Goal: Information Seeking & Learning: Learn about a topic

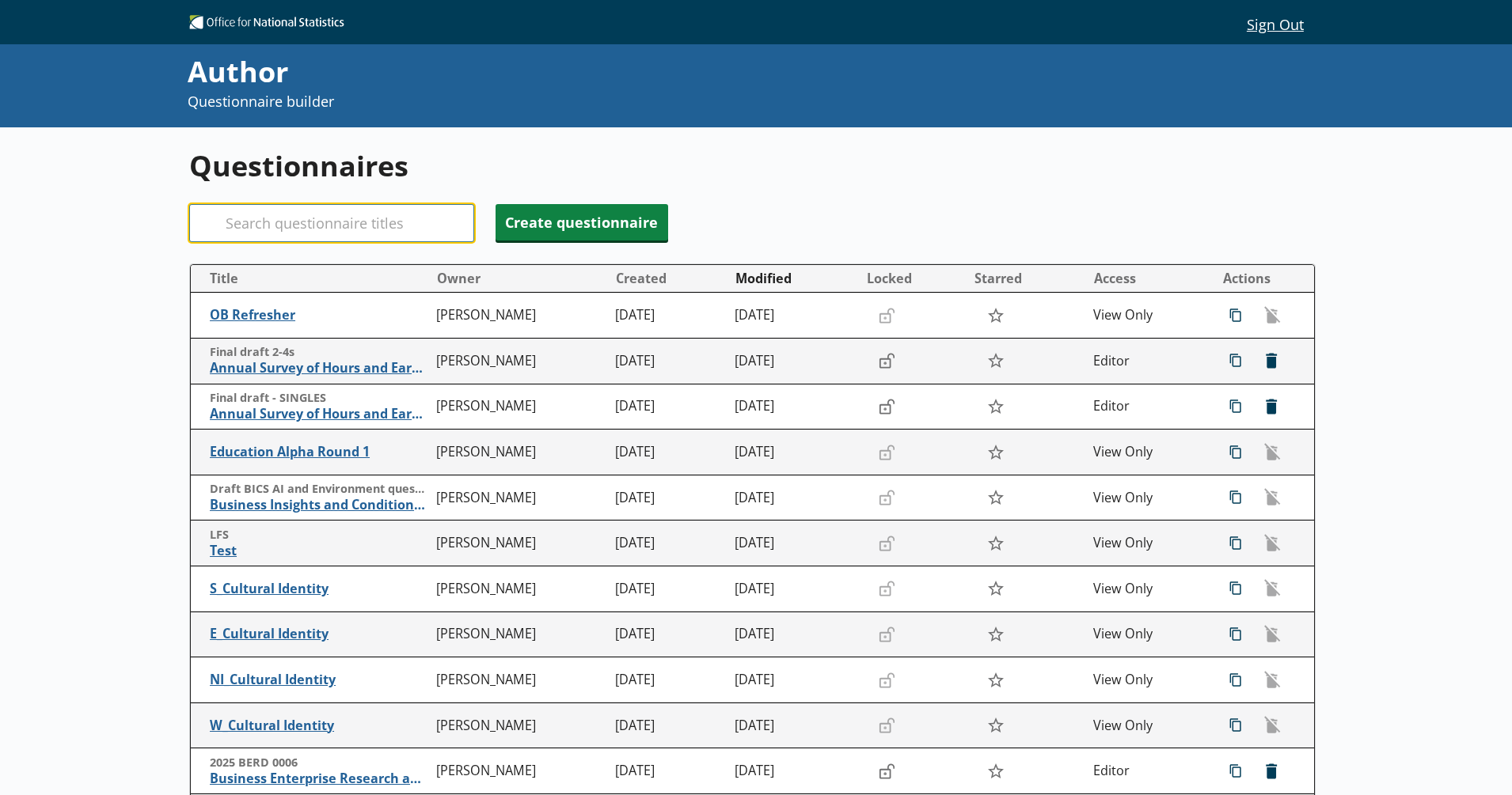
click at [266, 235] on input "Search" at bounding box center [331, 223] width 285 height 38
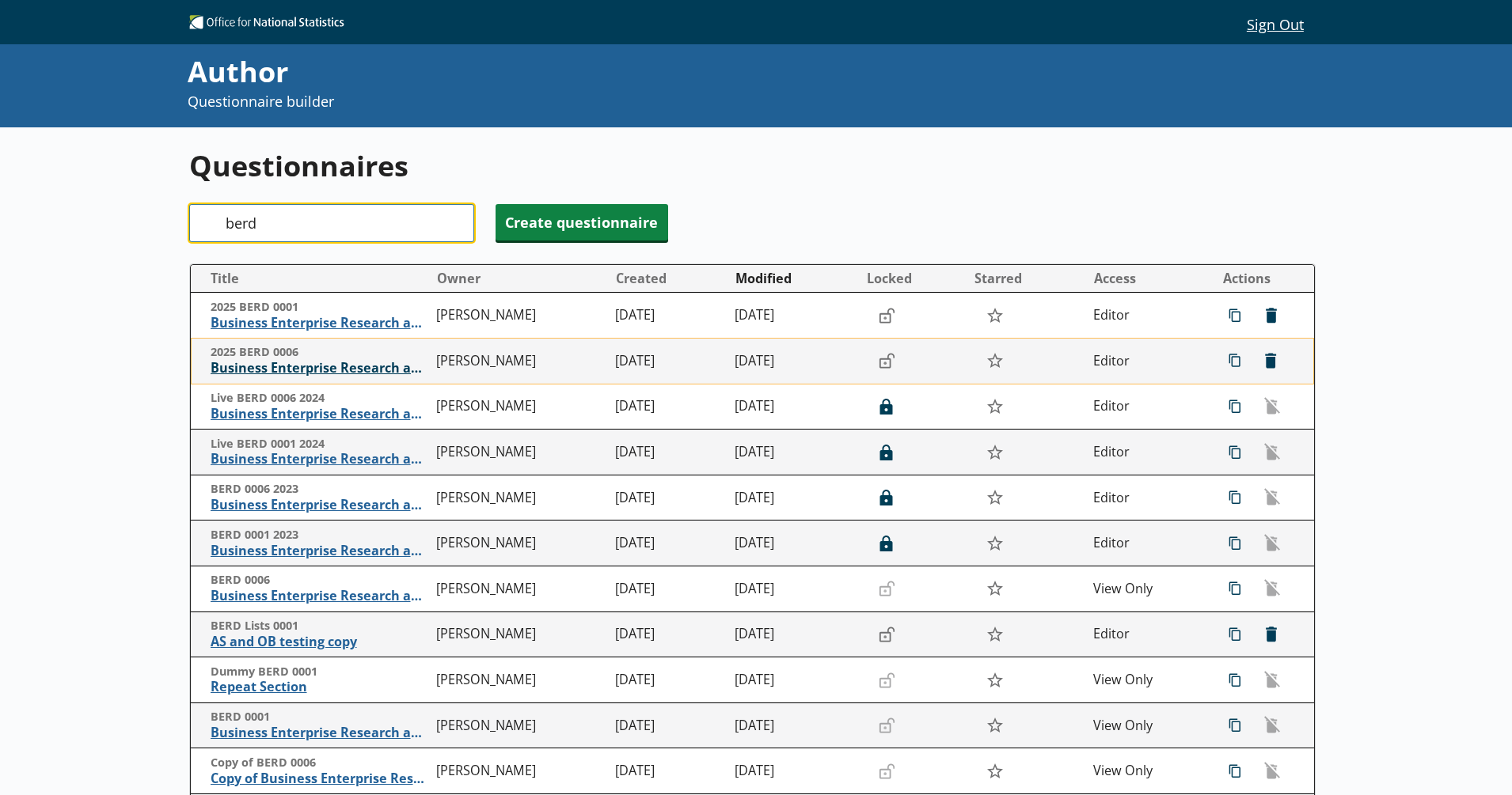
type input "berd"
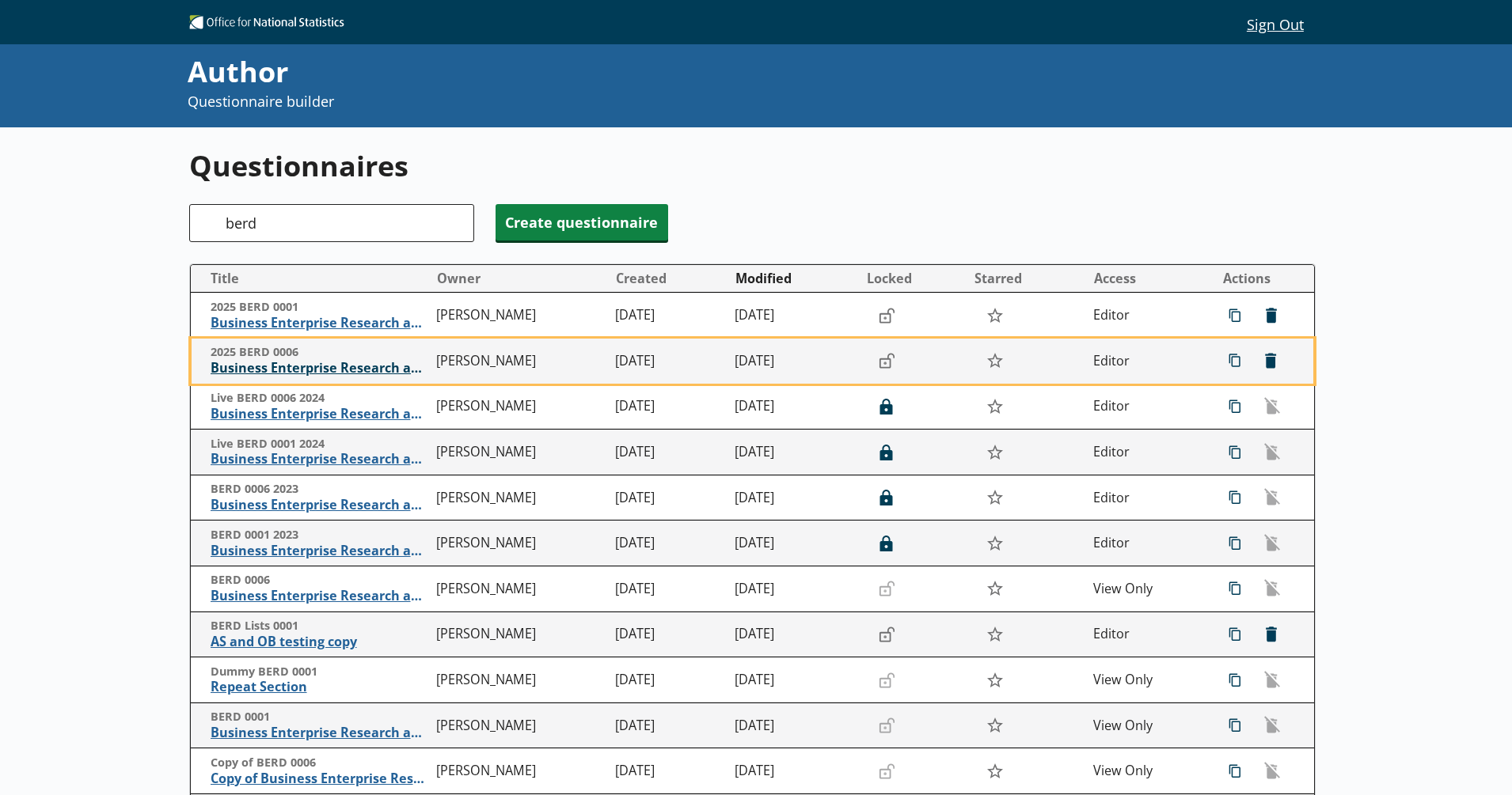
click at [282, 377] on span "Business Enterprise Research and Development" at bounding box center [320, 367] width 219 height 16
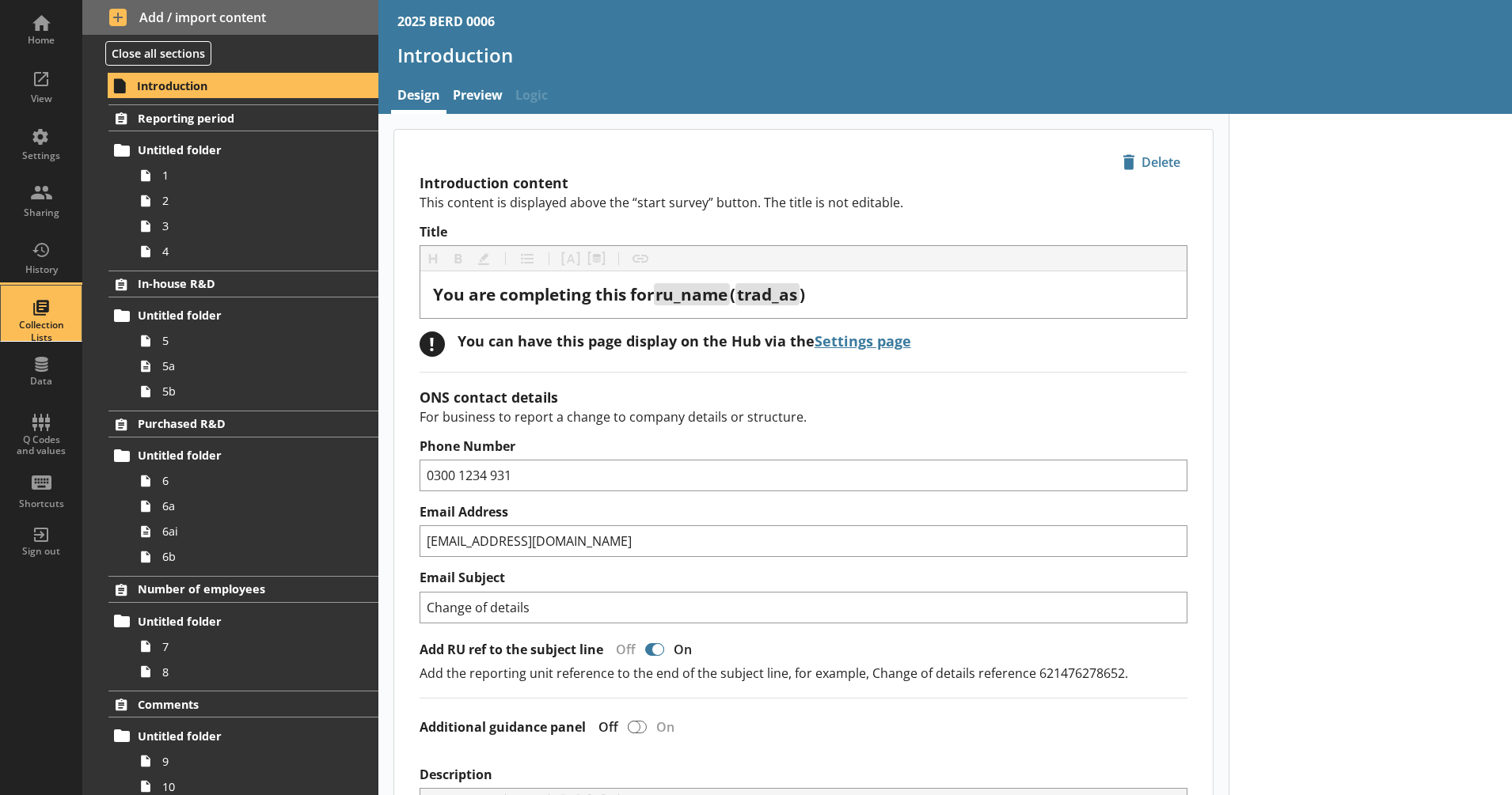
click at [58, 326] on div "Collection Lists" at bounding box center [41, 331] width 55 height 25
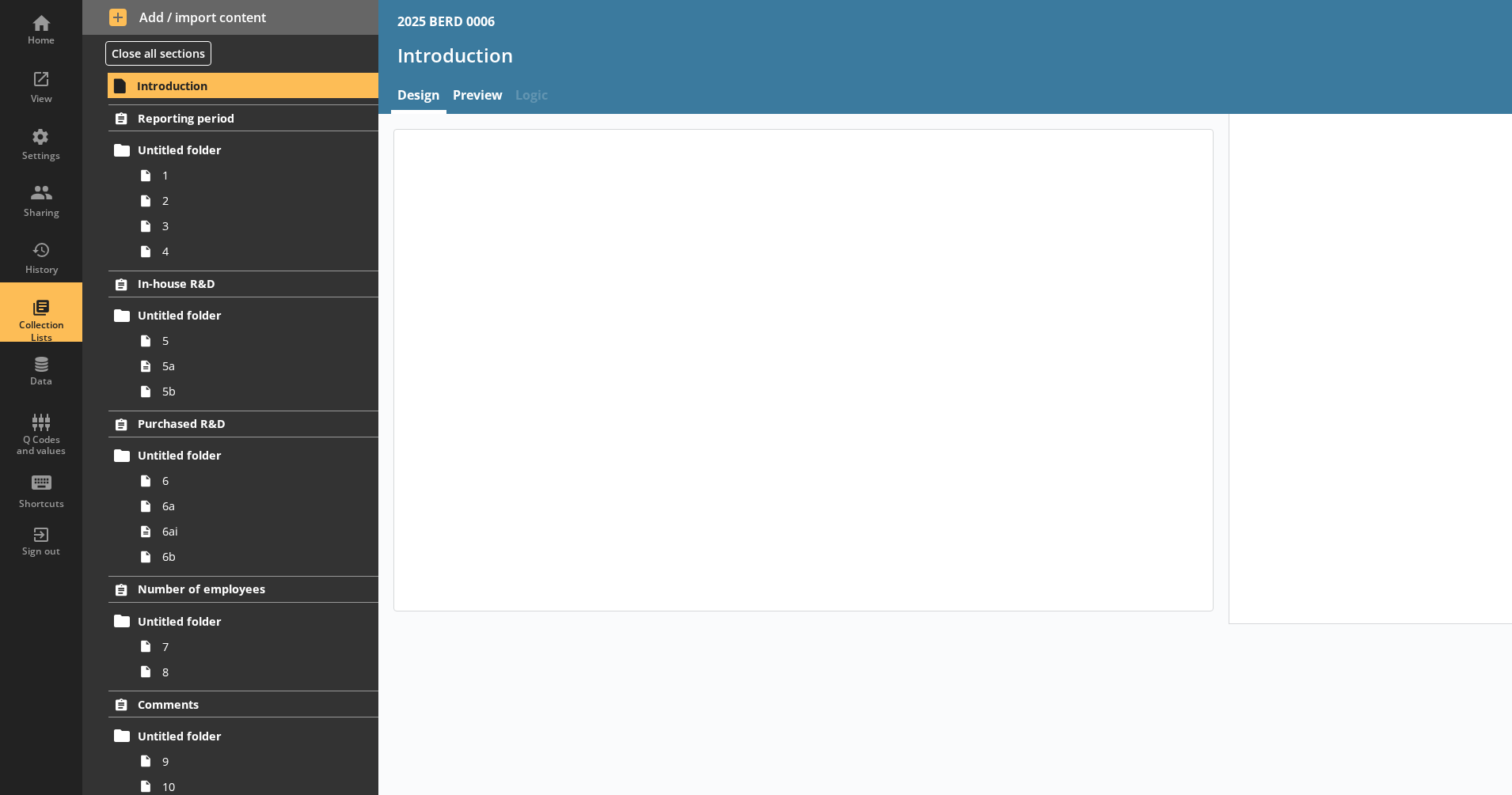
type textarea "x"
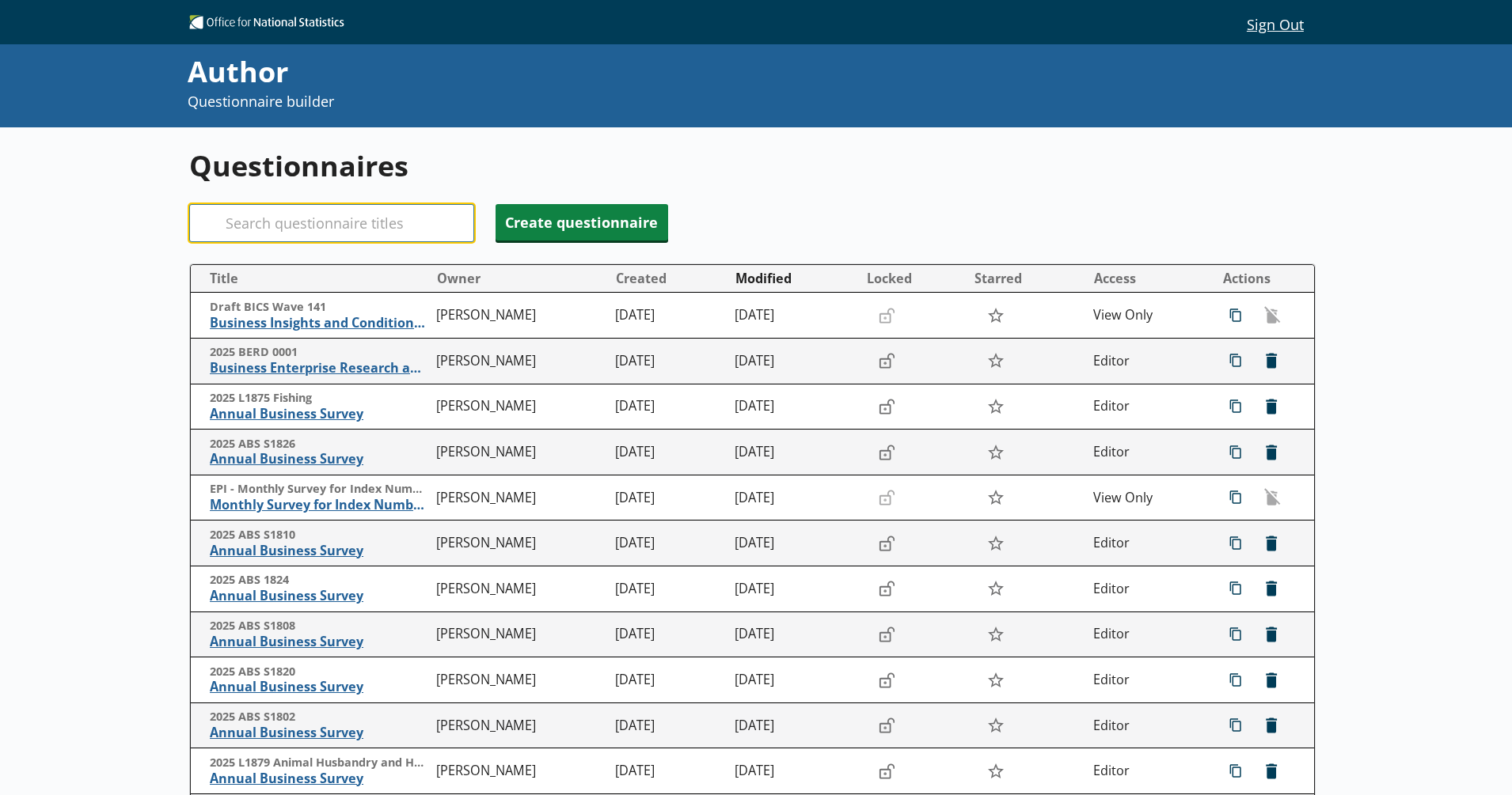
click at [374, 230] on input "Search" at bounding box center [331, 223] width 285 height 38
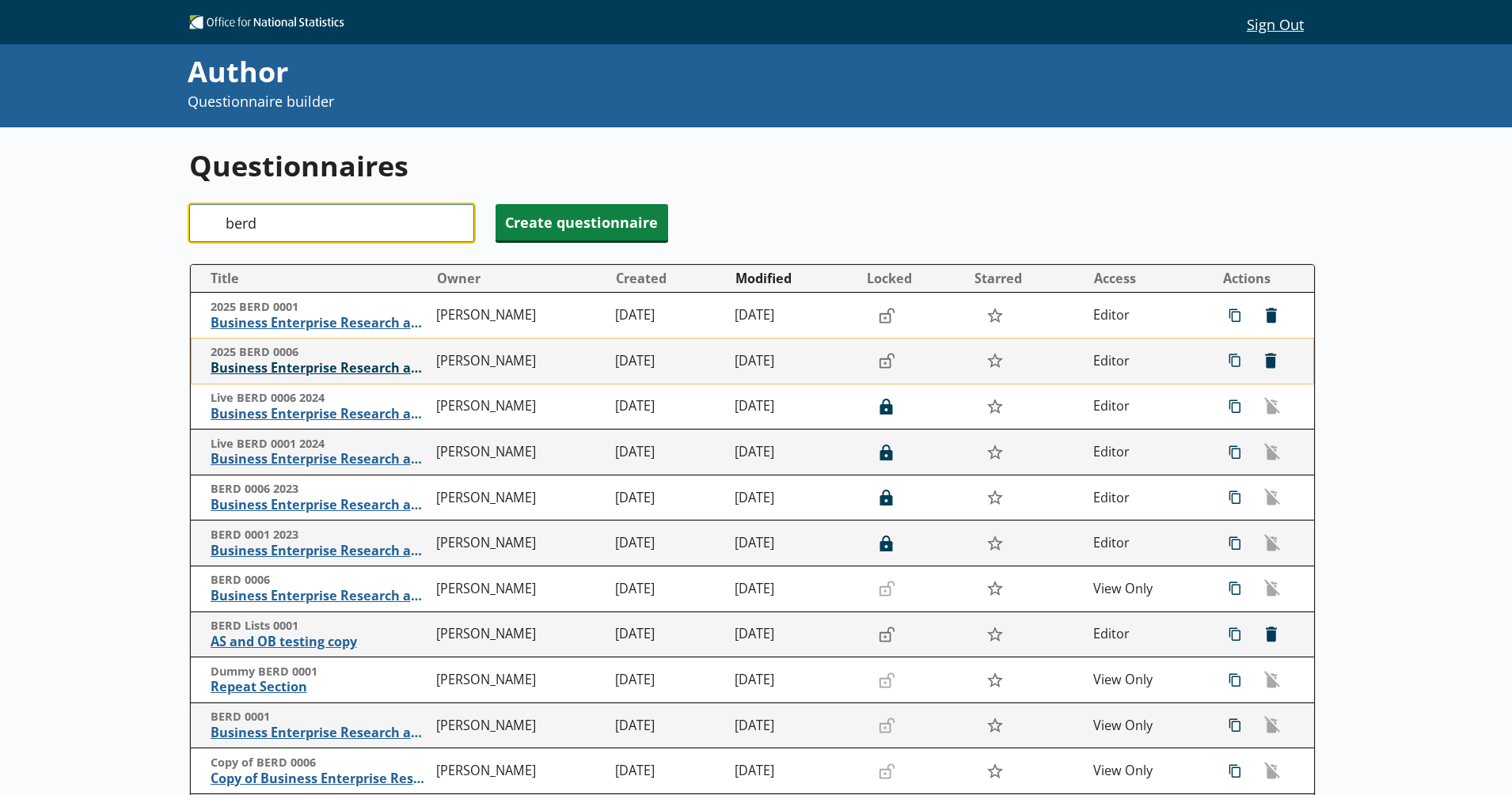
type input "berd"
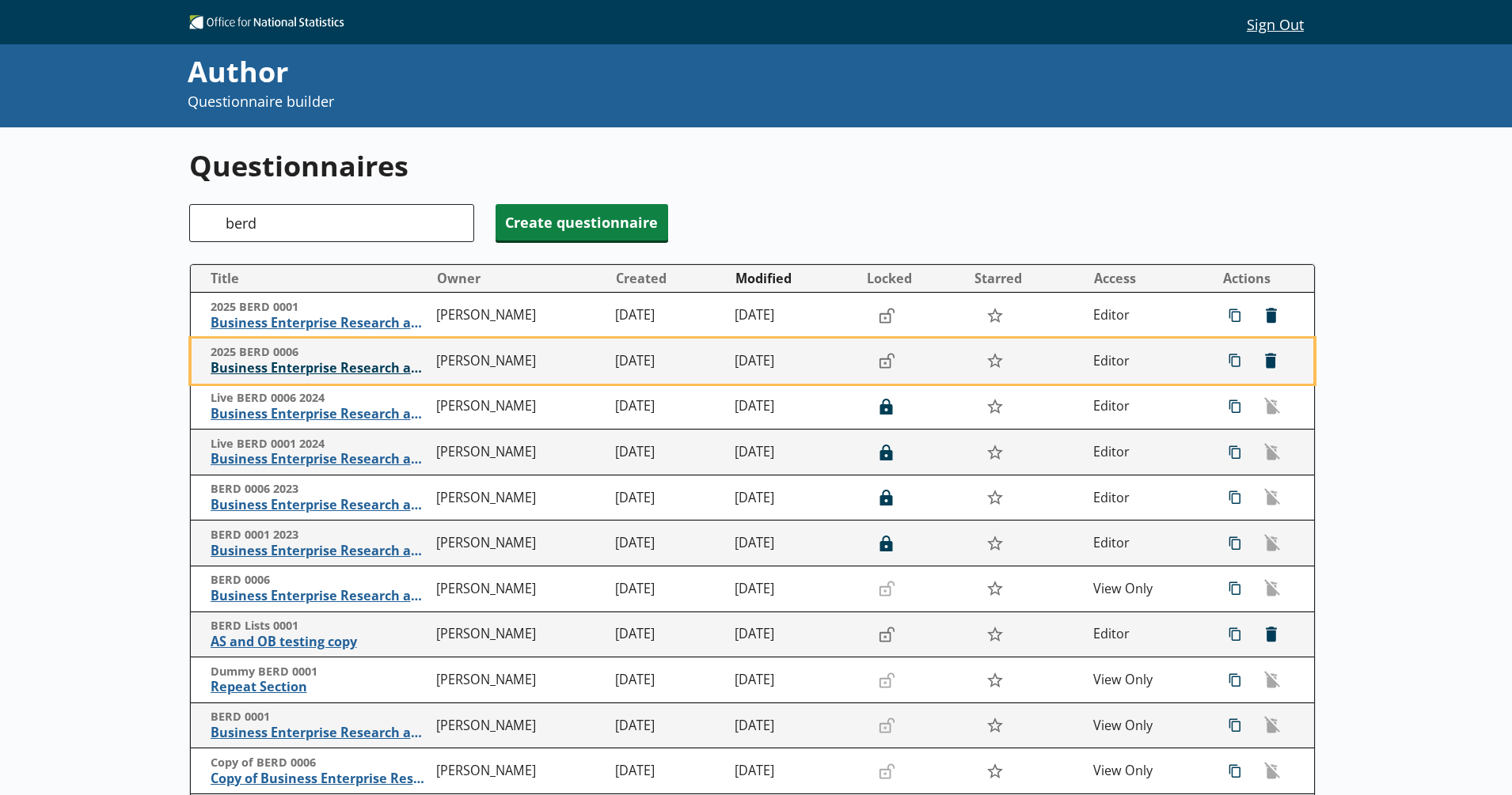
click at [354, 366] on span "Business Enterprise Research and Development" at bounding box center [320, 367] width 219 height 16
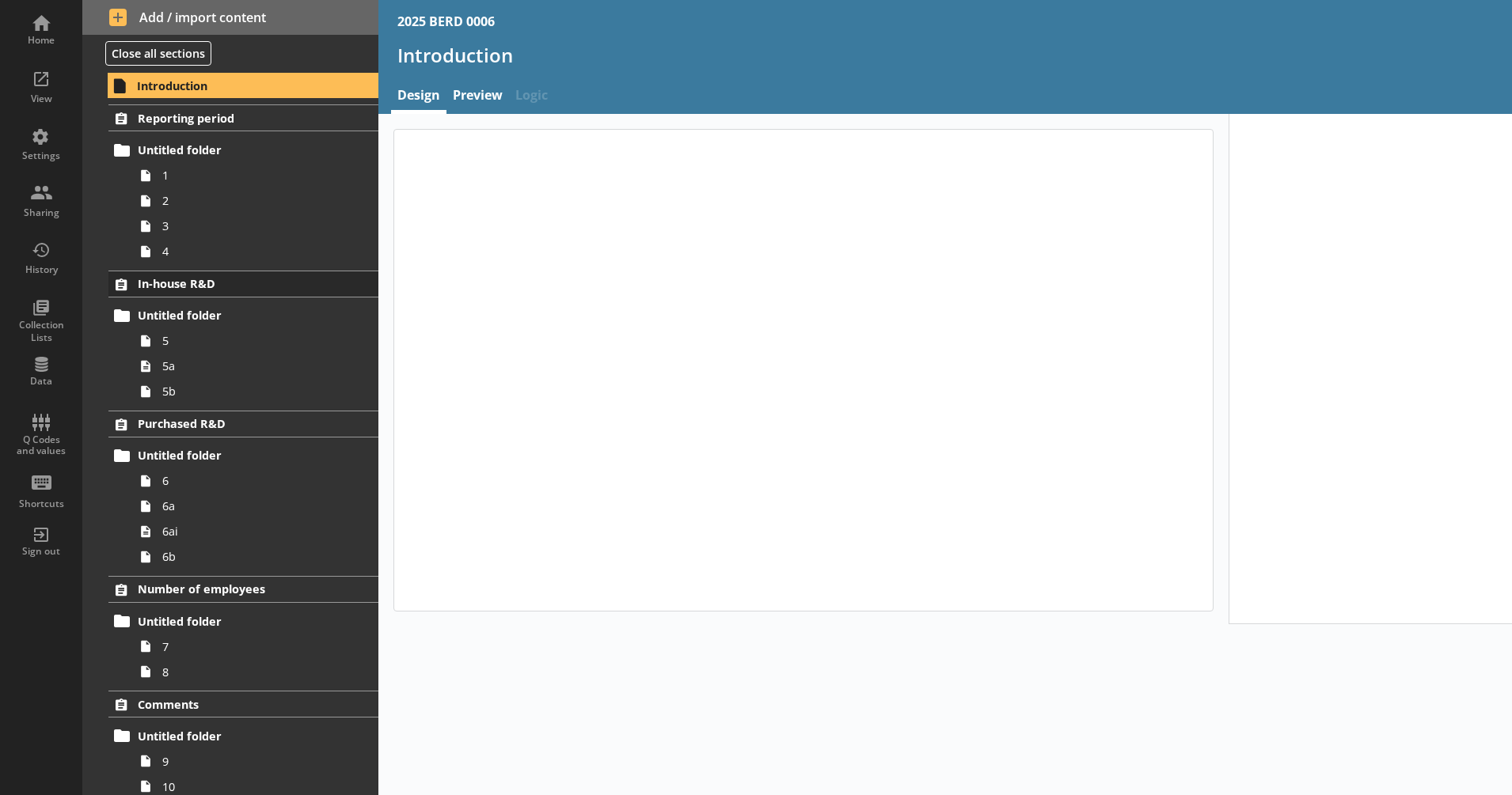
type textarea "x"
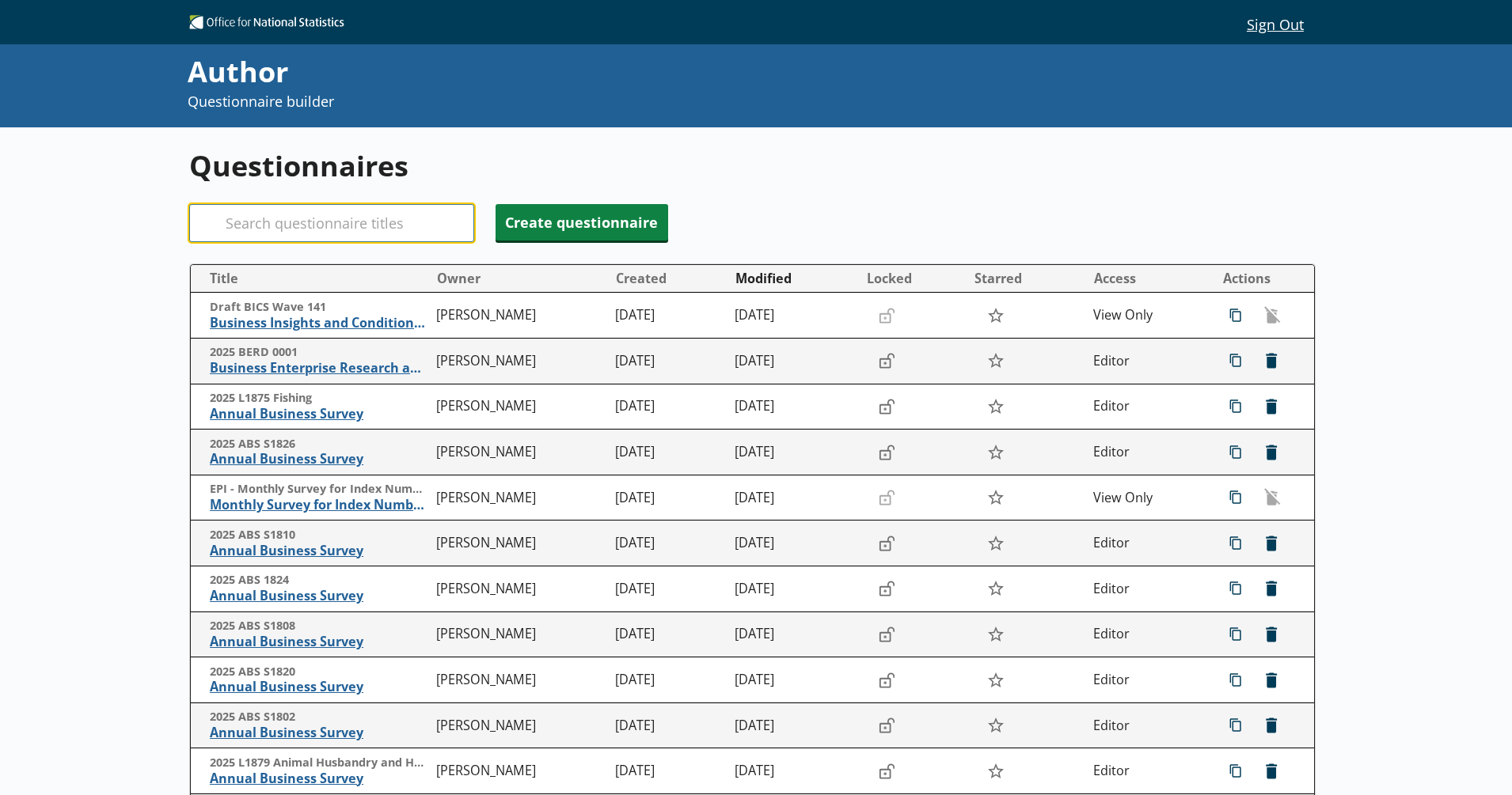
click at [259, 223] on input "Search" at bounding box center [331, 223] width 285 height 38
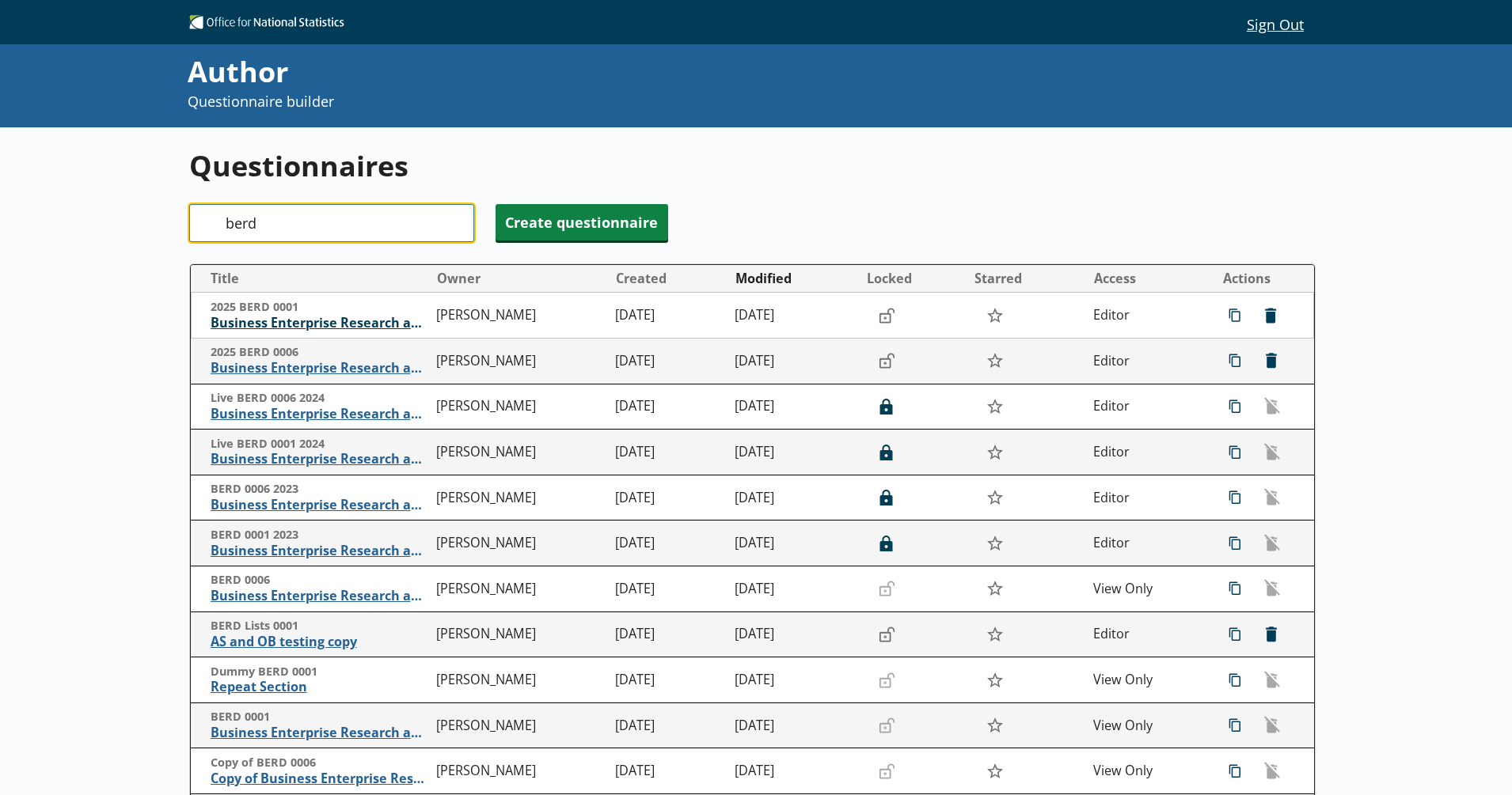
type input "berd"
click at [340, 330] on span "Business Enterprise Research and Development" at bounding box center [320, 322] width 219 height 16
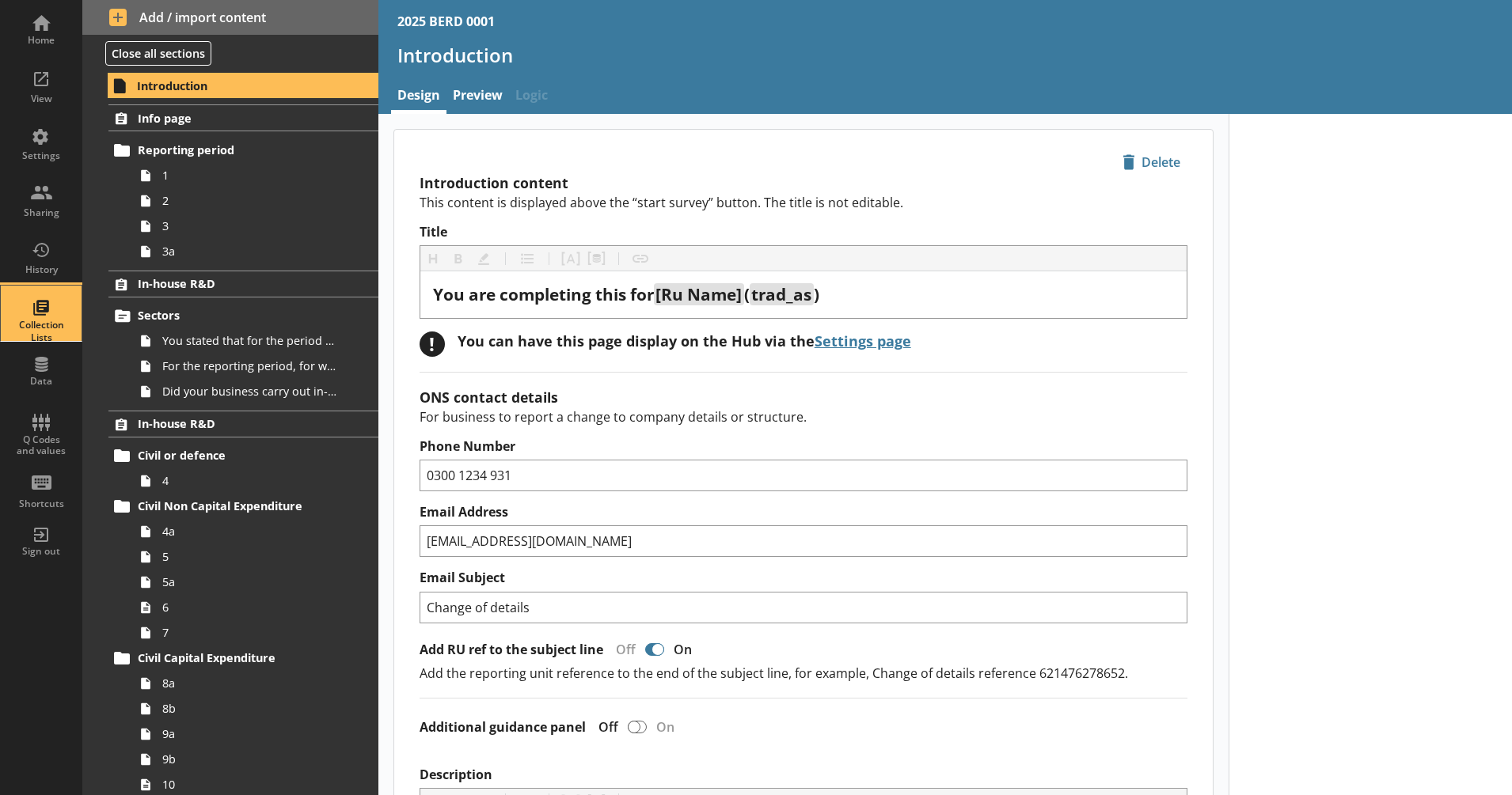
click at [45, 319] on div "Collection Lists" at bounding box center [41, 331] width 55 height 25
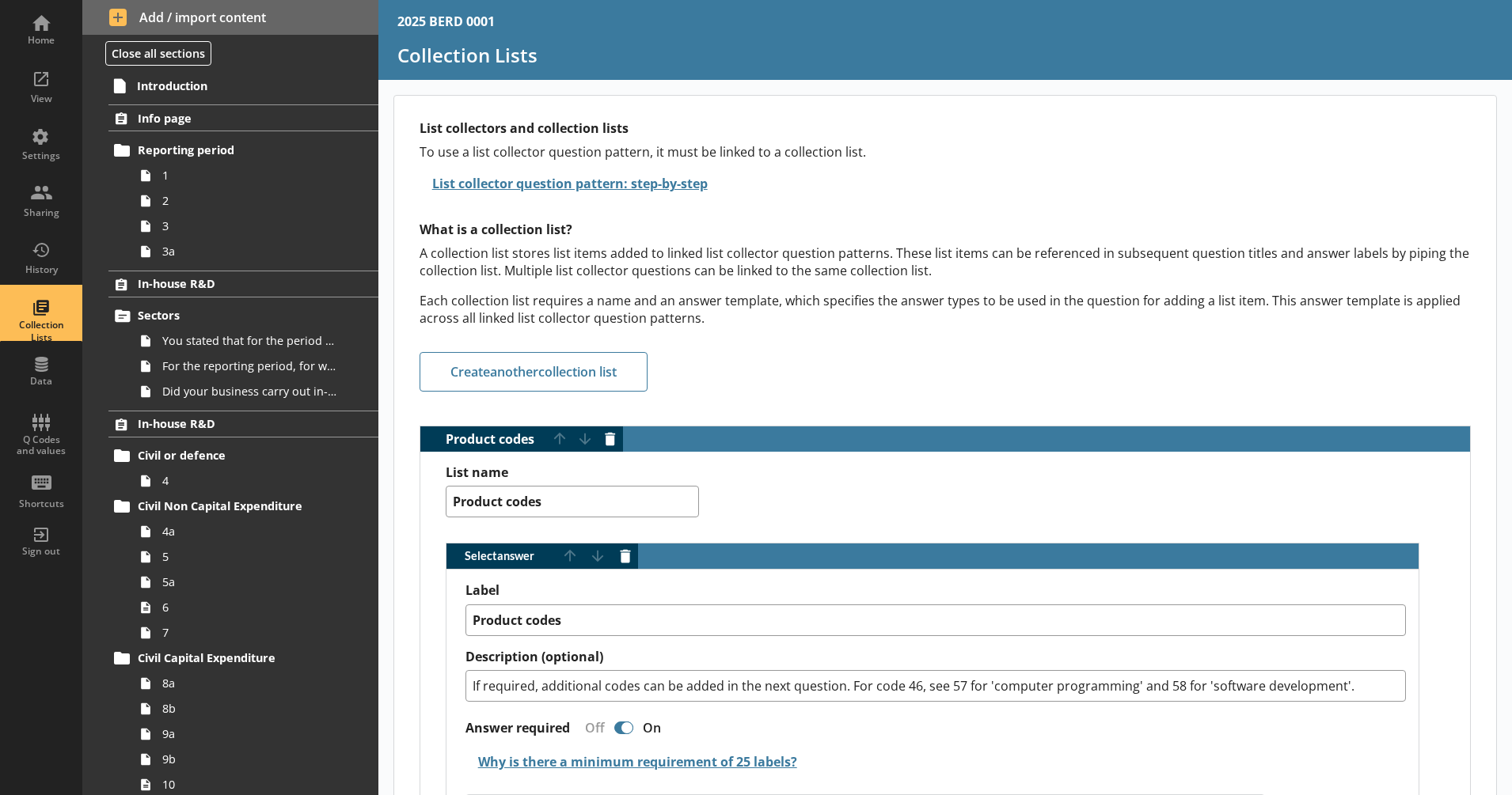
type textarea "x"
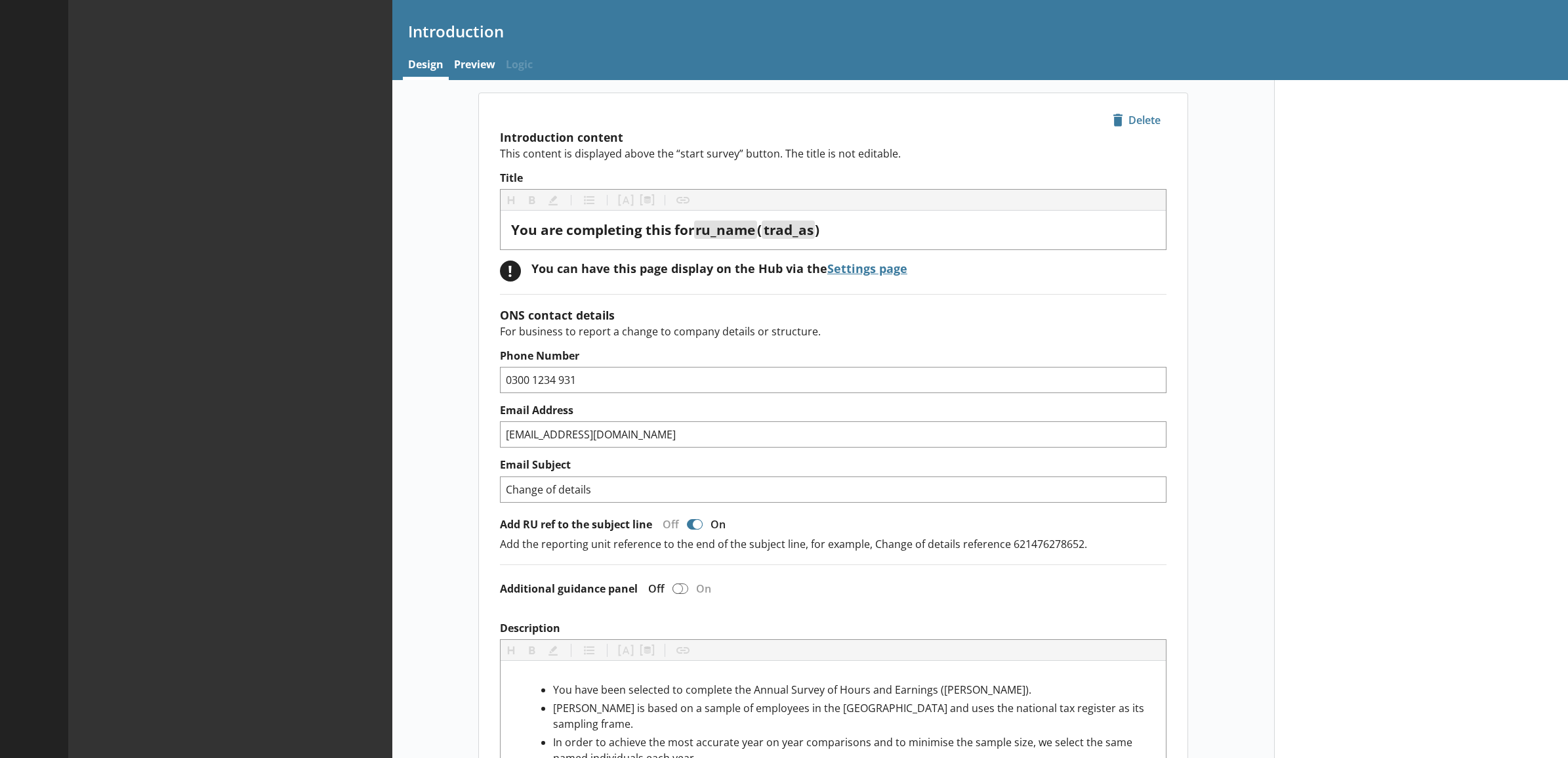
type textarea "x"
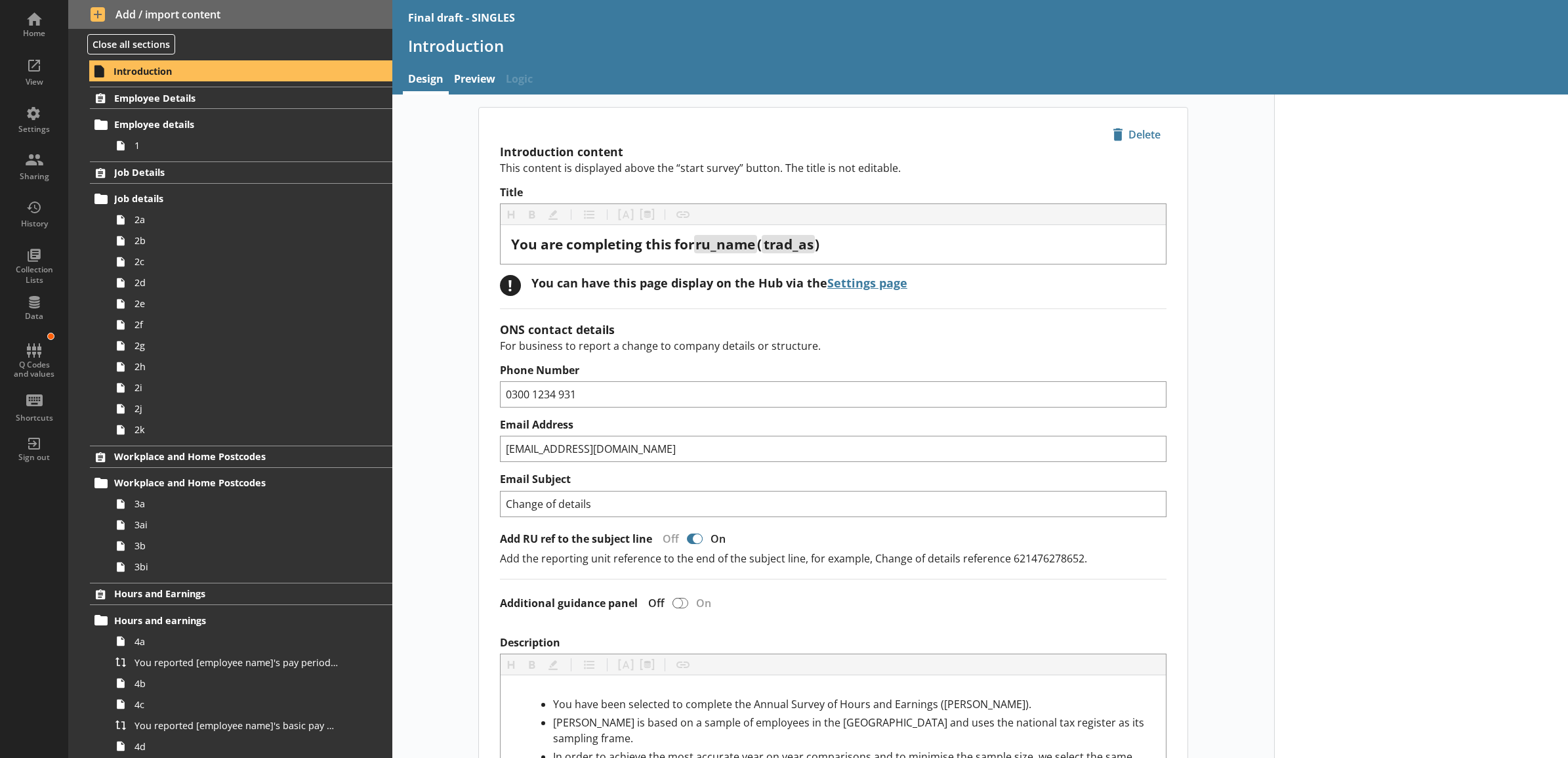
click at [461, 60] on div "Introduction" at bounding box center [980, 50] width 1176 height 31
click at [469, 88] on link "Preview" at bounding box center [475, 80] width 52 height 28
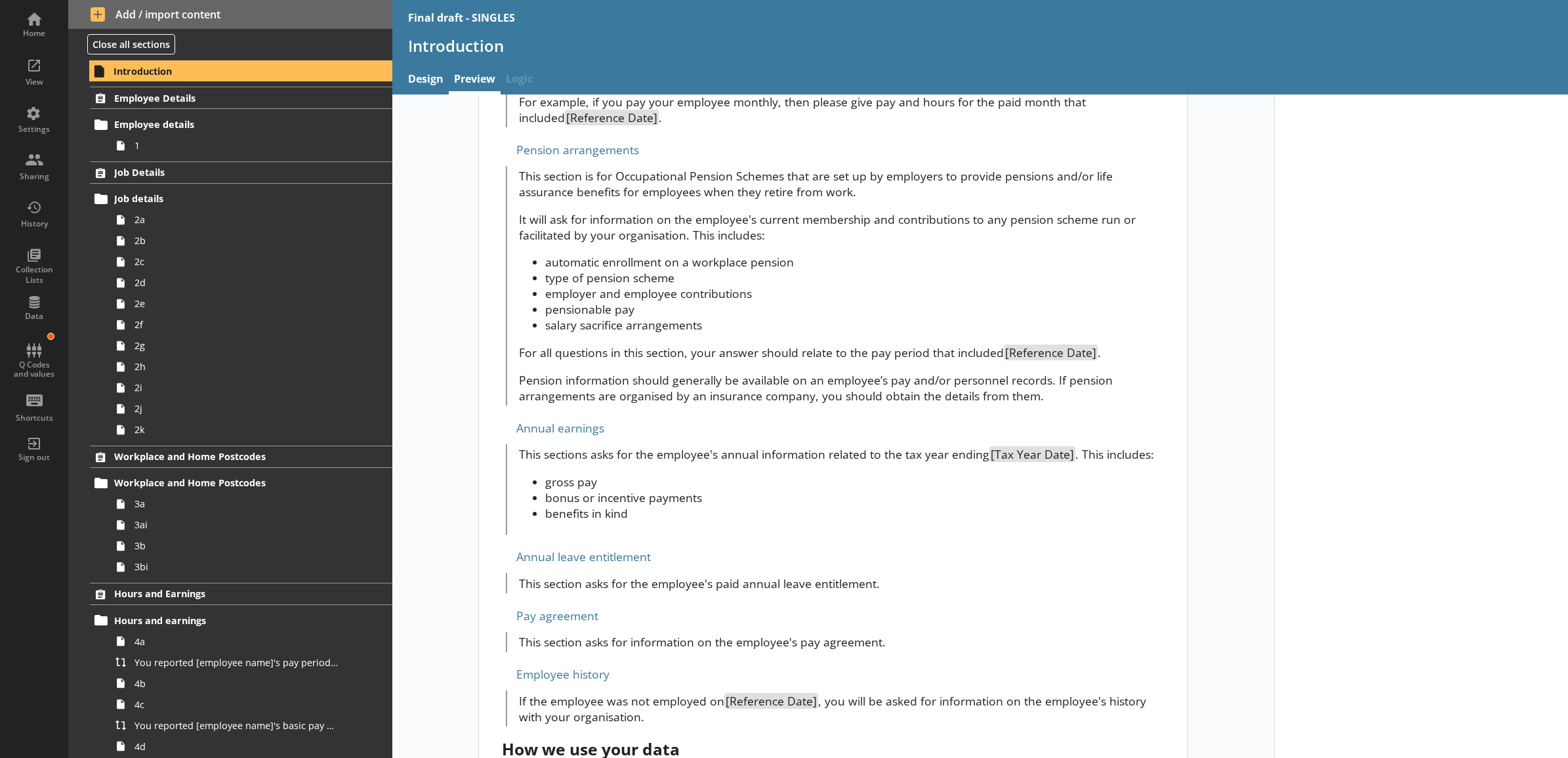
scroll to position [1372, 0]
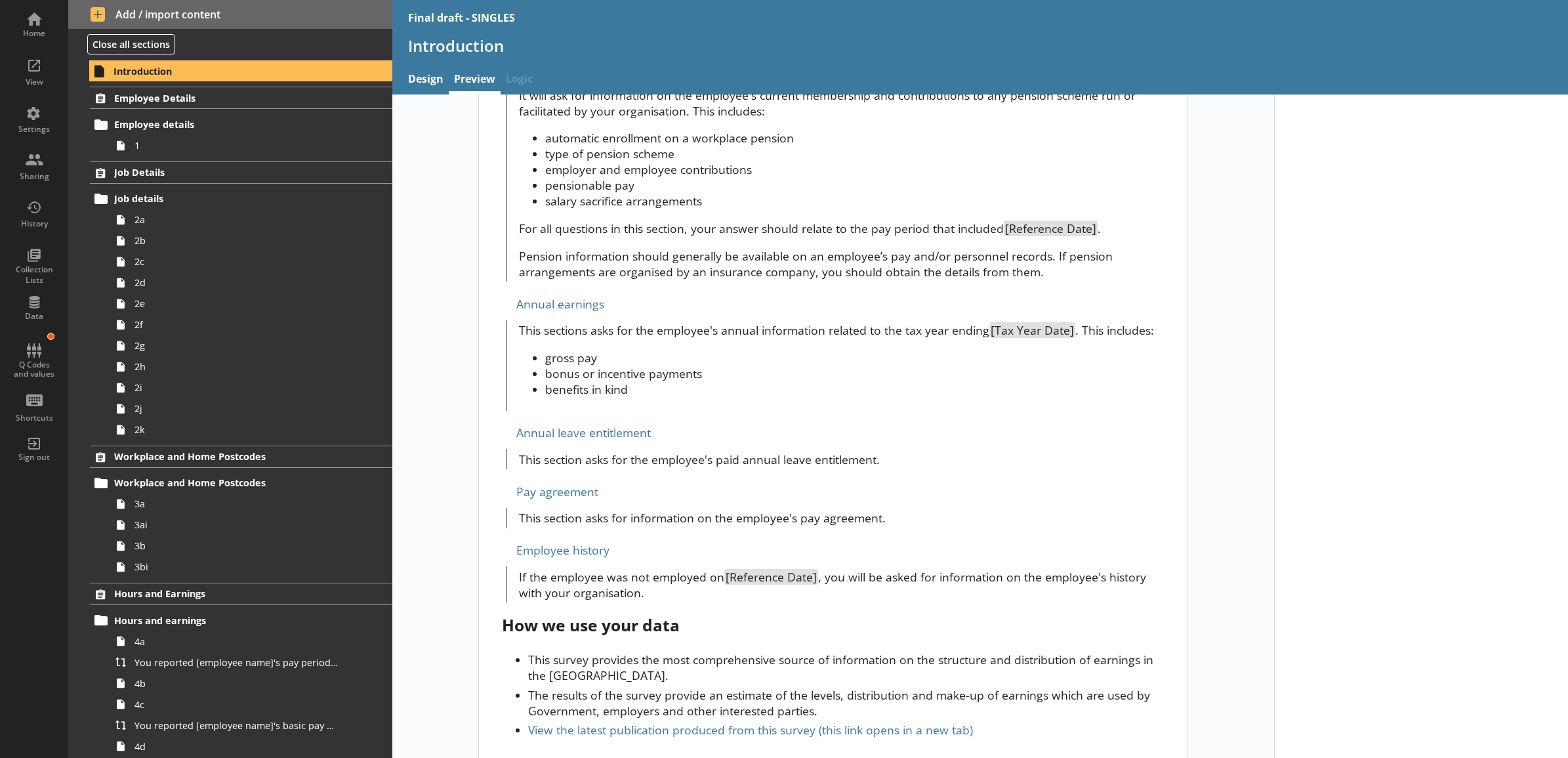
click at [910, 722] on link "View the latest publication produced from this survey (this link opens in a new…" at bounding box center [751, 730] width 445 height 16
